Goal: Navigation & Orientation: Find specific page/section

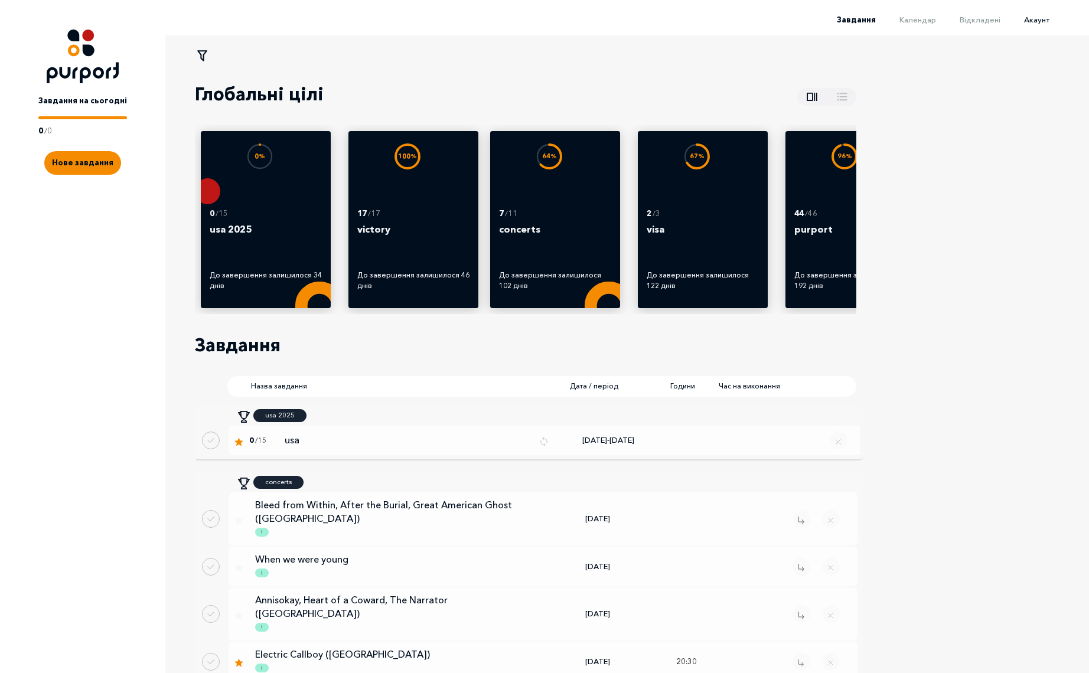
click at [1042, 20] on span "Акаунт" at bounding box center [1036, 19] width 25 height 9
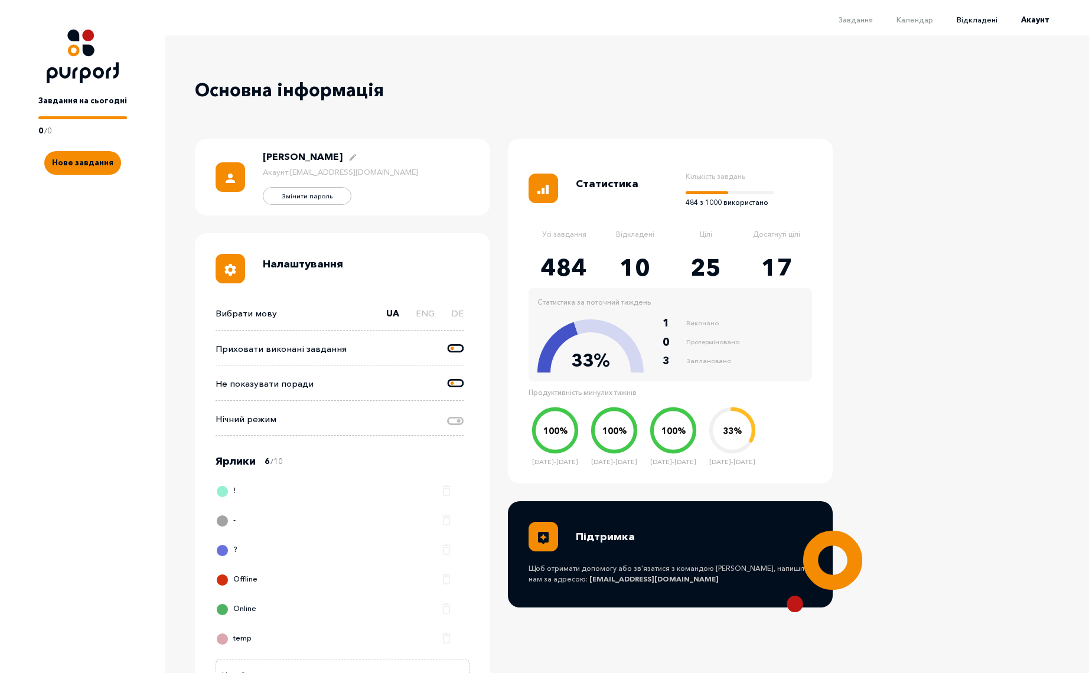
click at [989, 21] on span "Відкладені" at bounding box center [977, 19] width 41 height 9
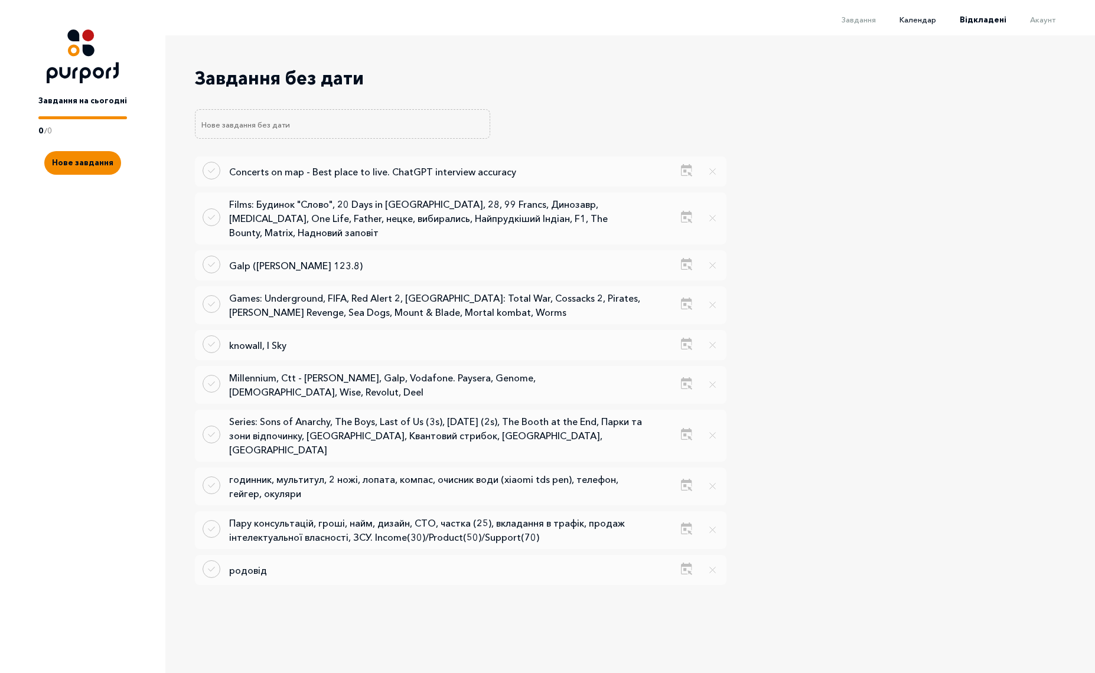
click at [927, 19] on span "Календар" at bounding box center [918, 19] width 37 height 9
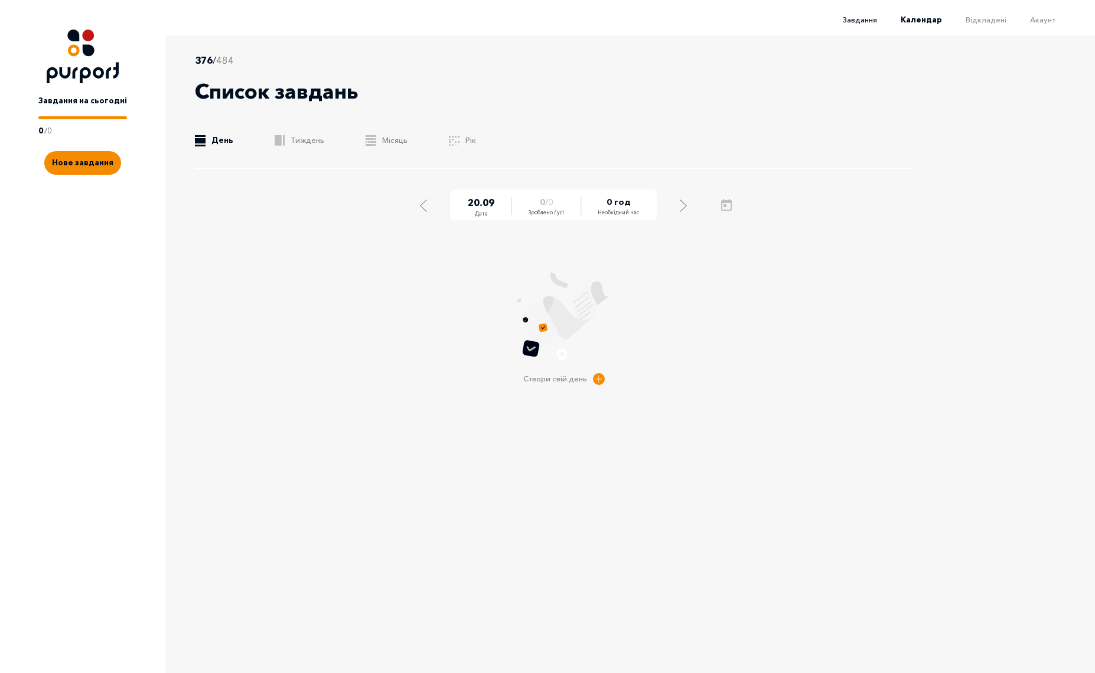
click at [862, 18] on span "Завдання" at bounding box center [860, 19] width 34 height 9
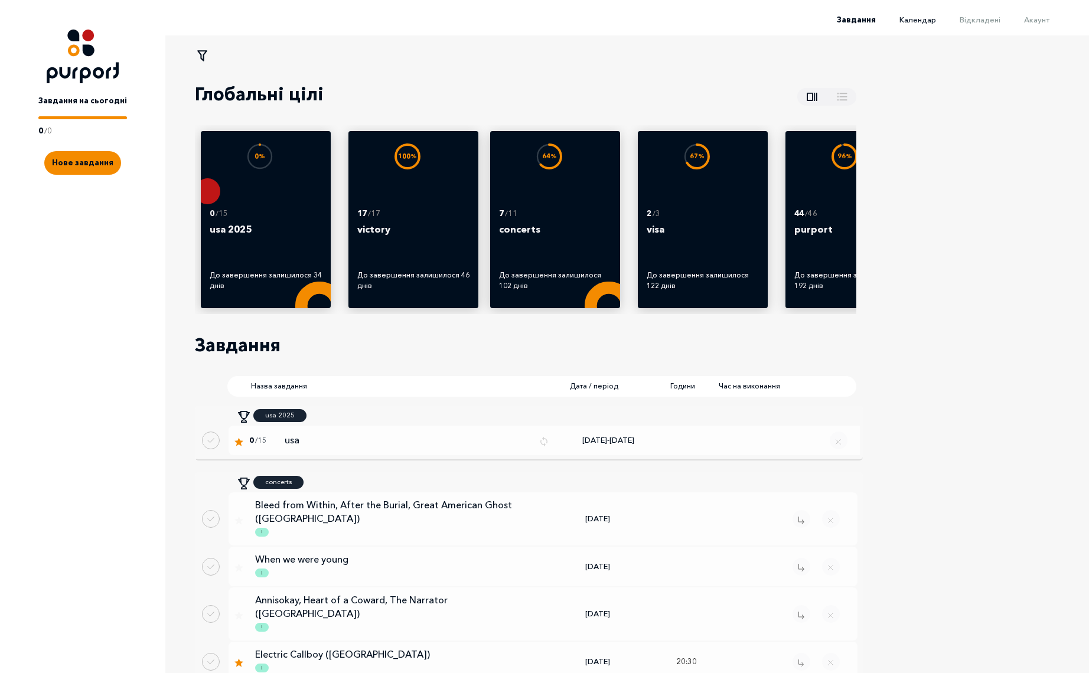
click at [933, 22] on span "Календар" at bounding box center [918, 19] width 37 height 9
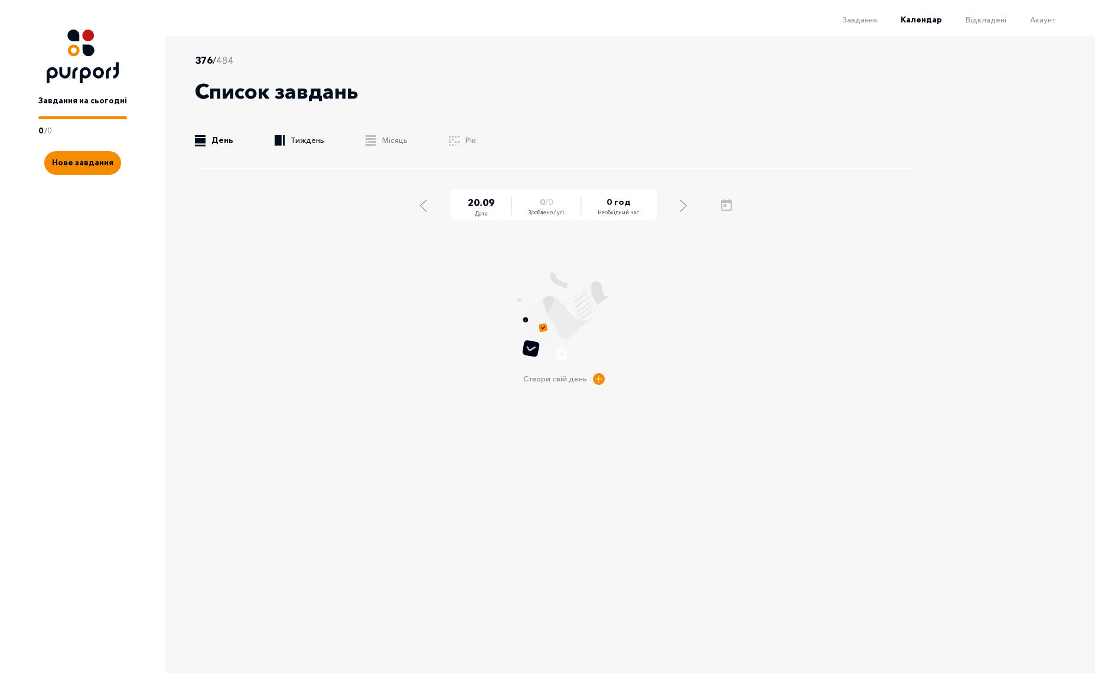
click at [290, 144] on link ".b{fill:#F48B00;} Тиждень" at bounding box center [300, 141] width 50 height 12
